Goal: Find specific page/section: Find specific page/section

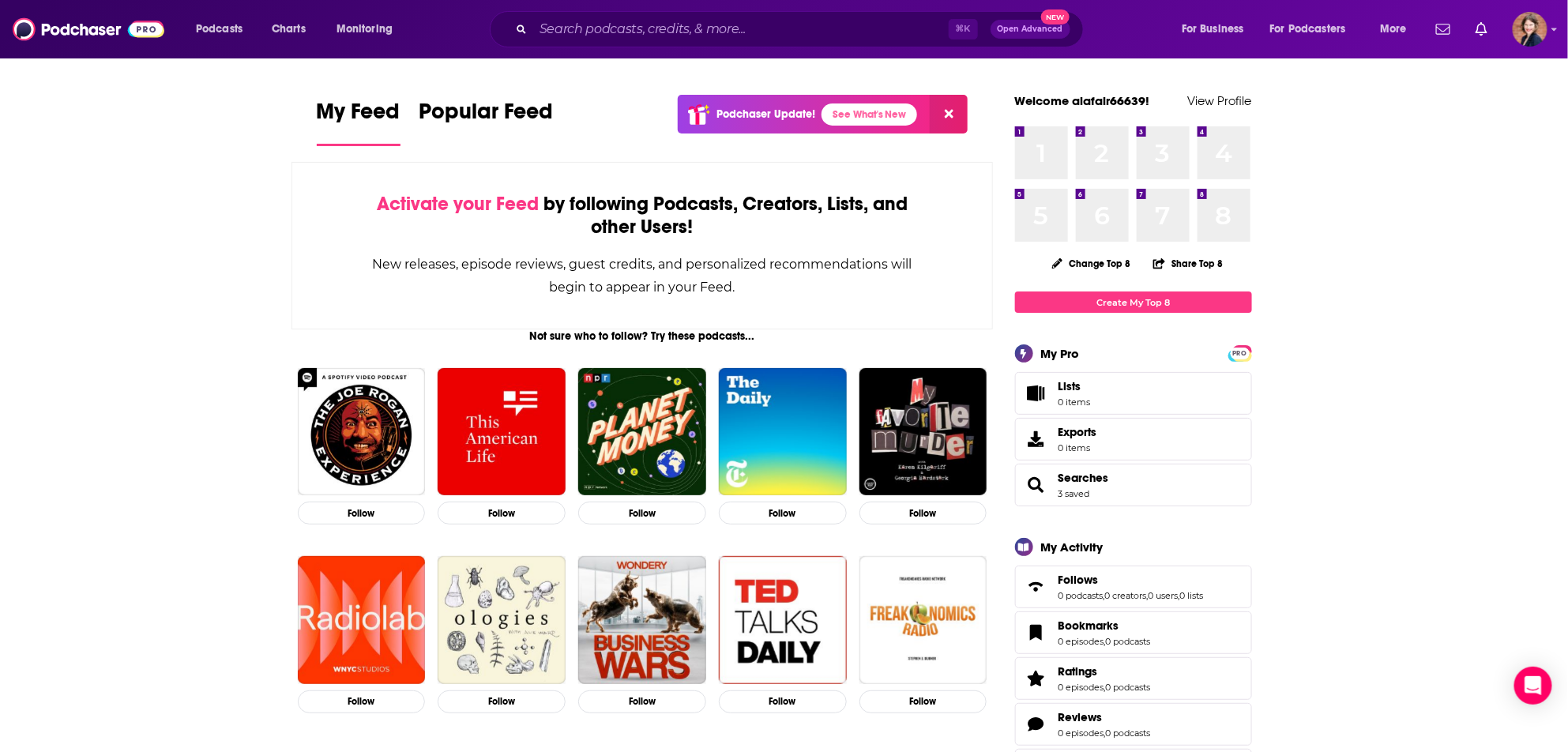
click at [606, 45] on div "⌘ K Open Advanced New" at bounding box center [786, 30] width 594 height 37
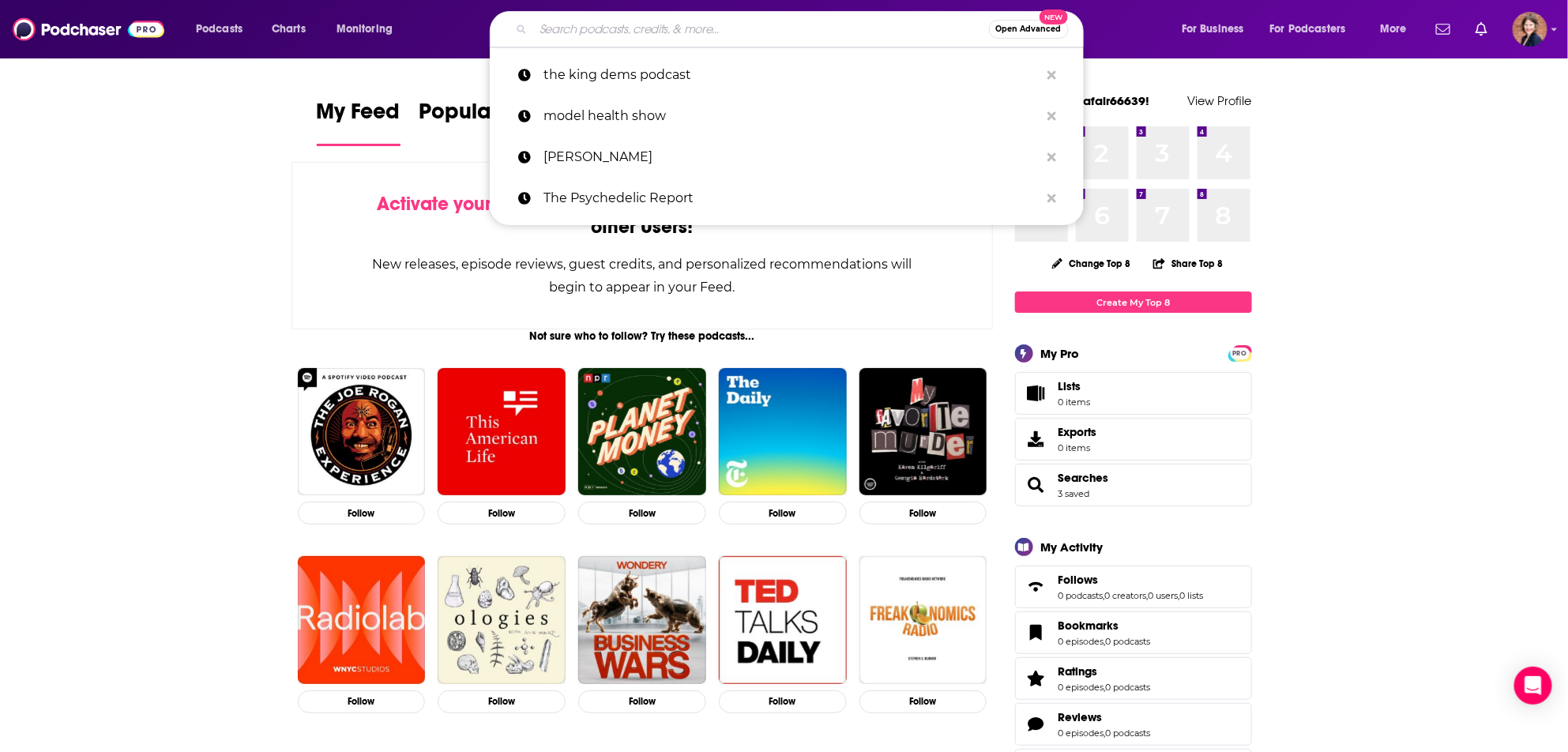
click at [604, 28] on input "Search podcasts, credits, & more..." at bounding box center [761, 29] width 456 height 25
paste input "Ever Forward Radio"
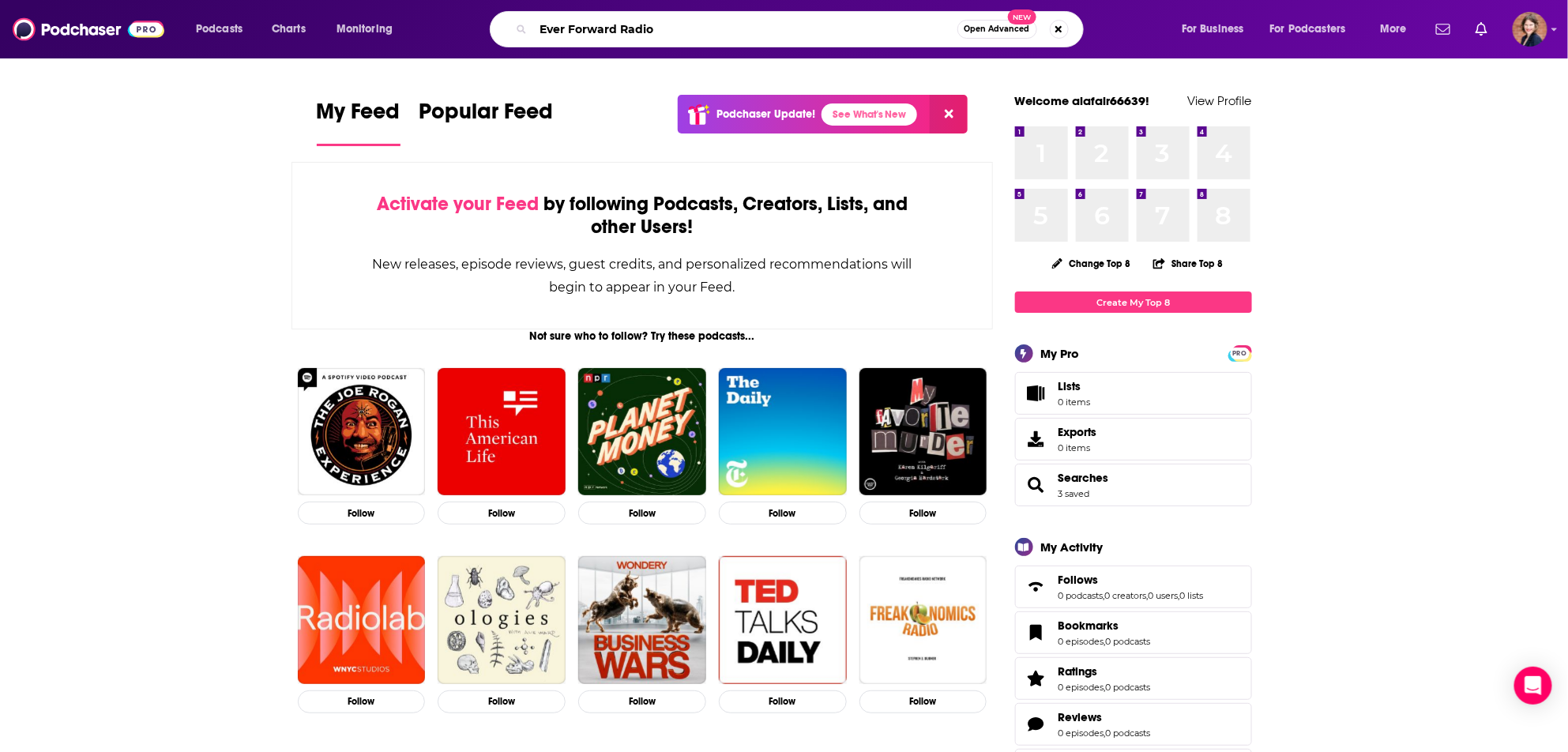
type input "Ever Forward Radio"
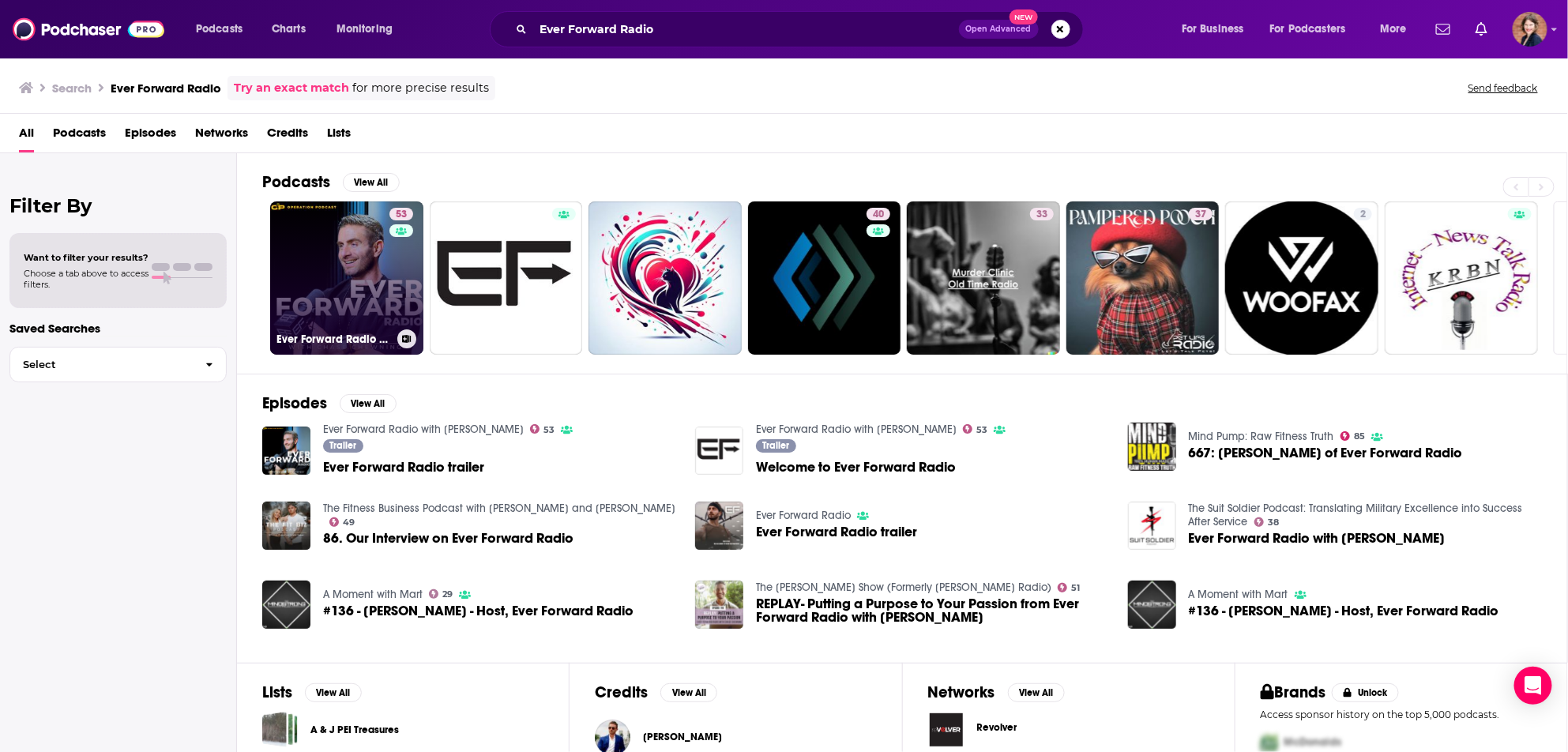
click at [362, 283] on link "53 Ever Forward Radio with [PERSON_NAME]" at bounding box center [347, 278] width 153 height 153
